Goal: Check status: Check status

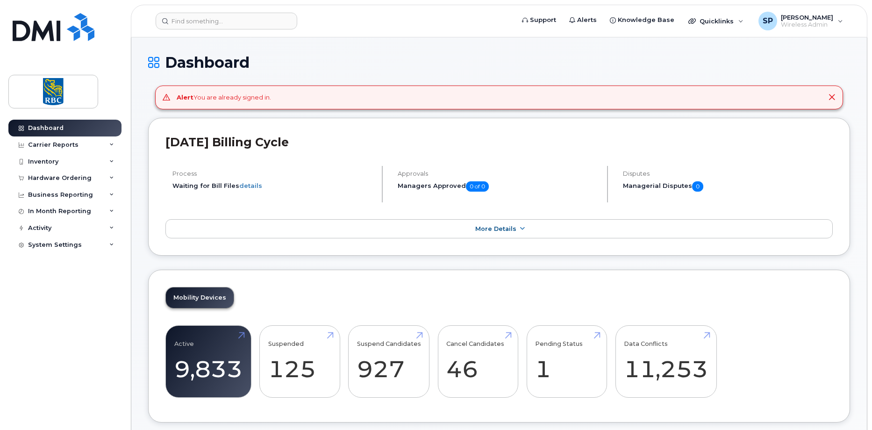
scroll to position [842, 0]
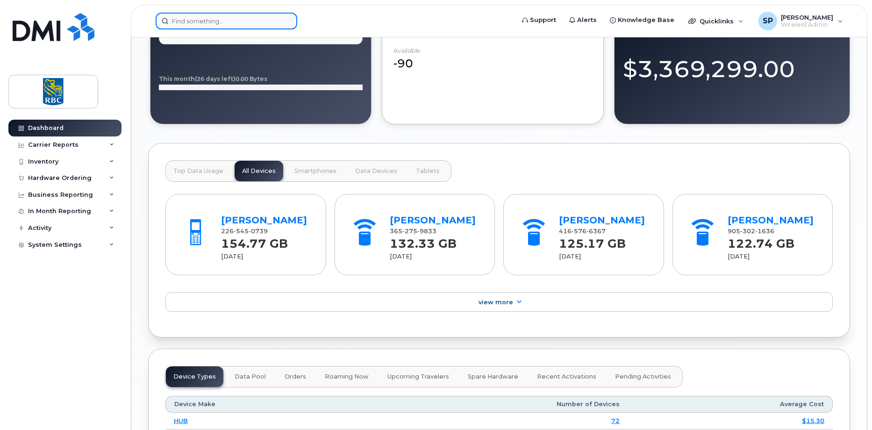
click at [176, 23] on input at bounding box center [227, 21] width 142 height 17
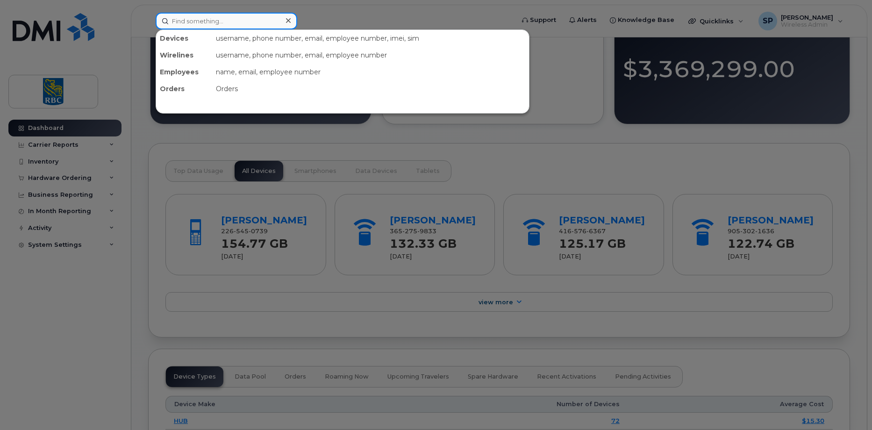
paste input "4163477557"
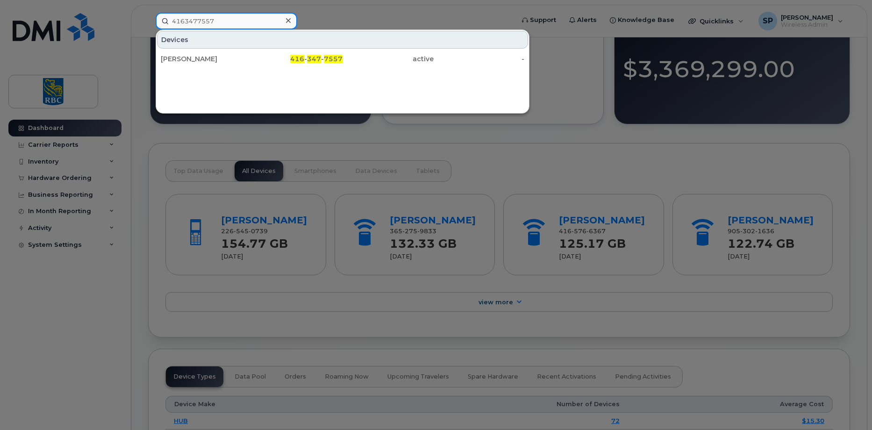
type input "4163477557"
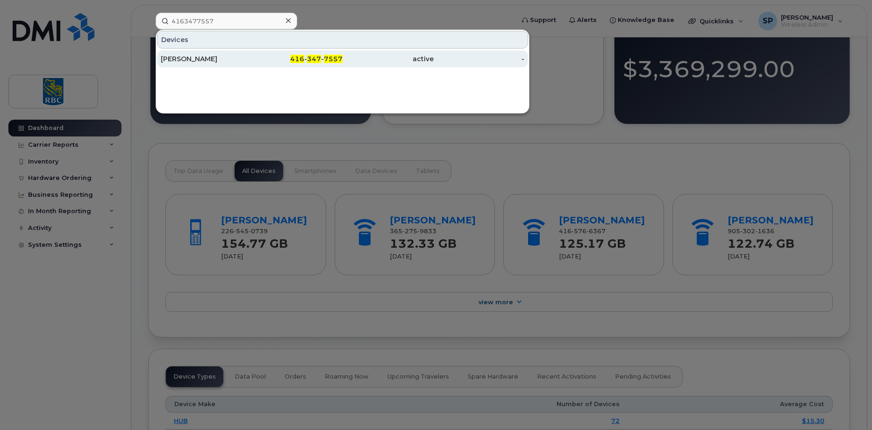
click at [250, 59] on div "[PERSON_NAME]" at bounding box center [206, 58] width 91 height 9
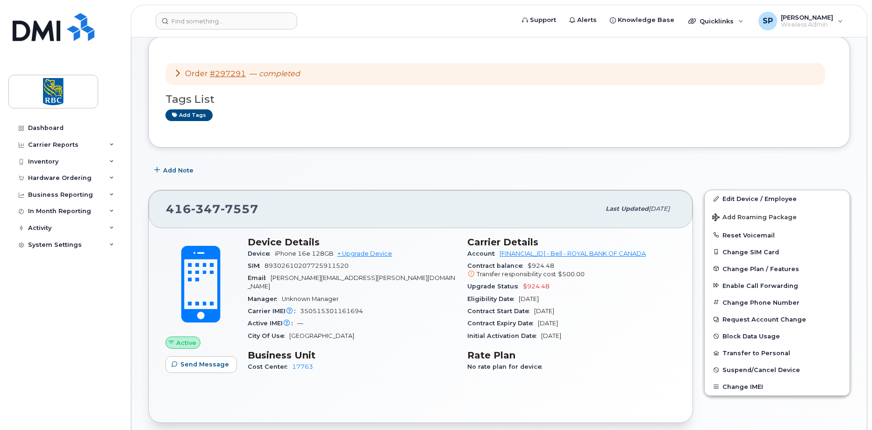
scroll to position [47, 0]
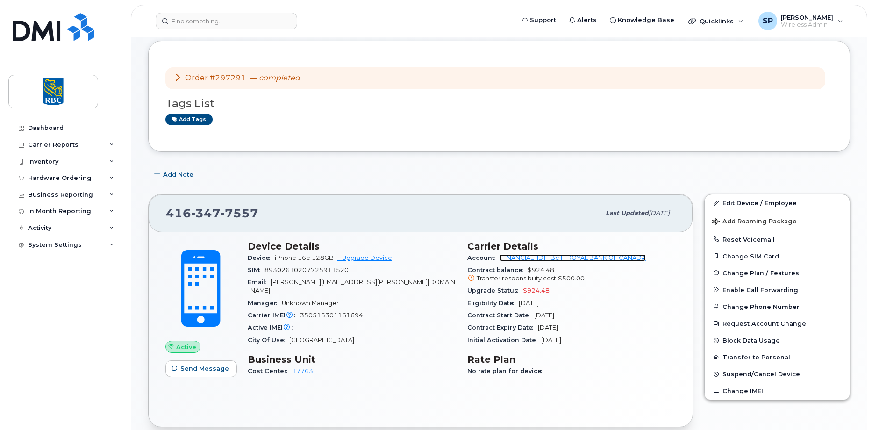
click at [552, 259] on link "[FINANCIAL_ID] - Bell - ROYAL BANK OF CANADA" at bounding box center [573, 257] width 146 height 7
